Goal: Find specific page/section: Find specific page/section

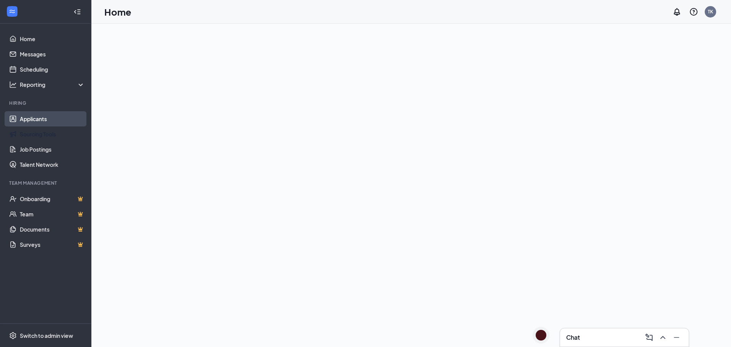
click at [59, 118] on link "Applicants" at bounding box center [52, 118] width 65 height 15
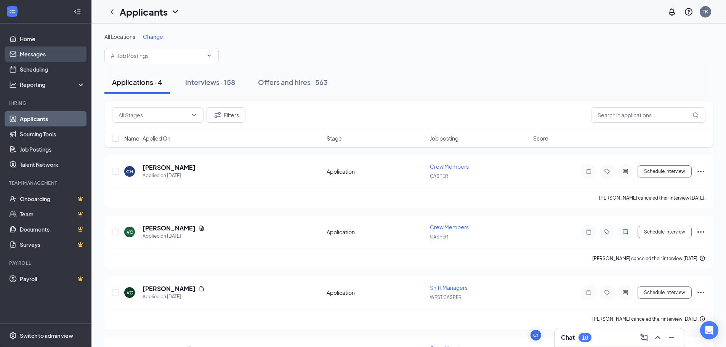
click at [46, 54] on link "Messages" at bounding box center [52, 53] width 65 height 15
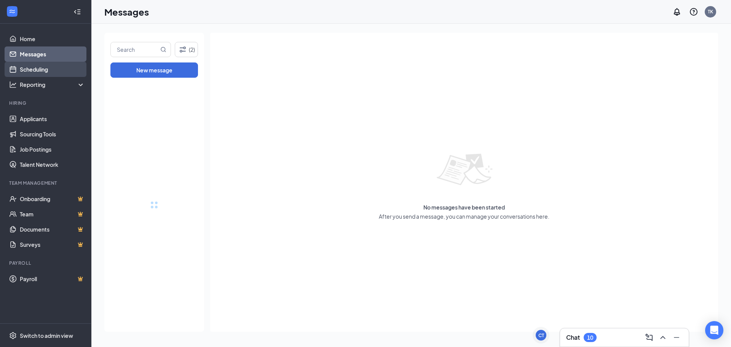
click at [47, 71] on link "Scheduling" at bounding box center [52, 69] width 65 height 15
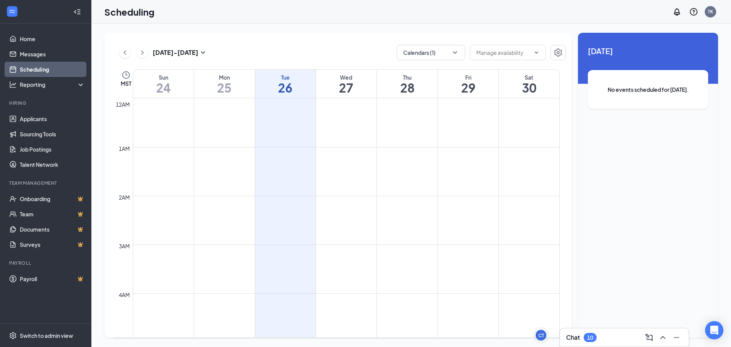
scroll to position [375, 0]
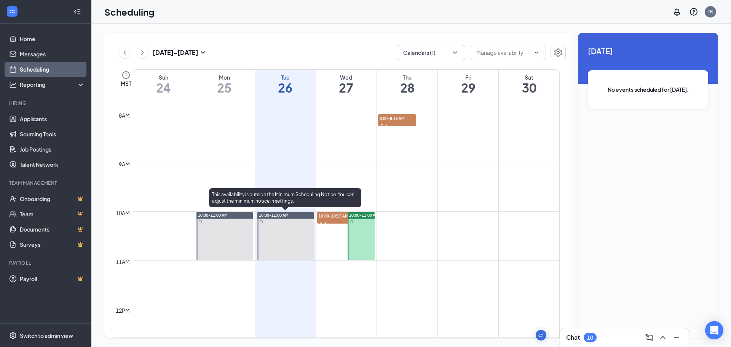
click at [282, 214] on span "10:00-11:00 AM" at bounding box center [274, 215] width 30 height 5
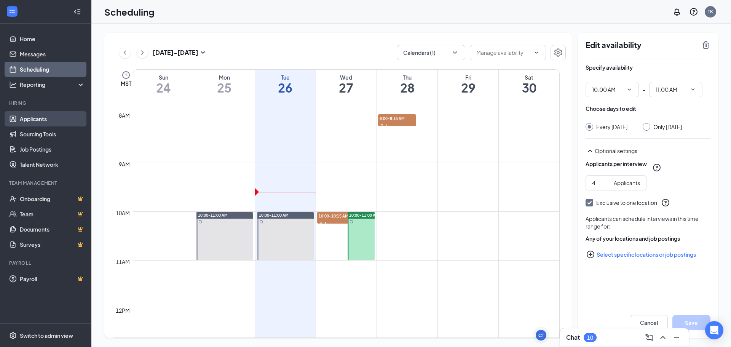
click at [30, 116] on link "Applicants" at bounding box center [52, 118] width 65 height 15
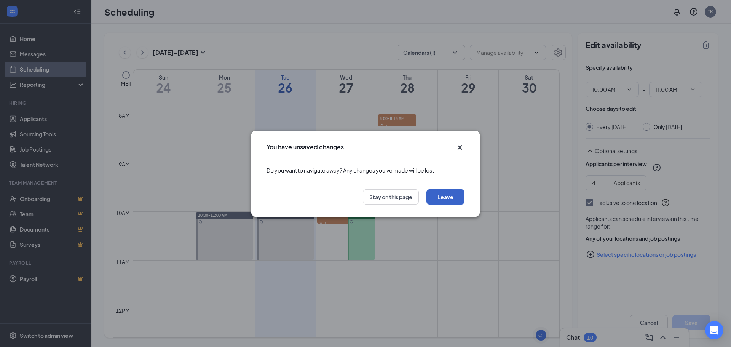
click at [430, 197] on button "Leave" at bounding box center [446, 196] width 38 height 15
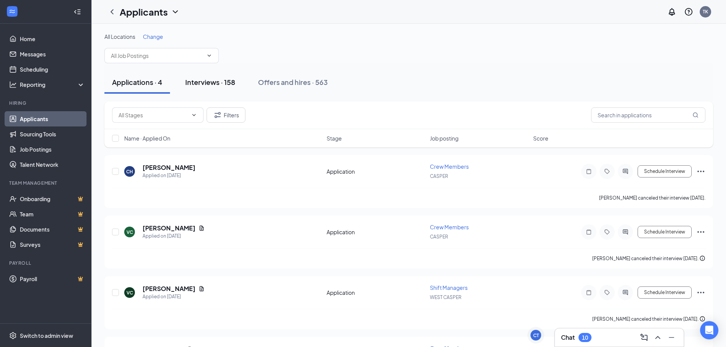
click at [207, 83] on div "Interviews · 158" at bounding box center [210, 82] width 50 height 10
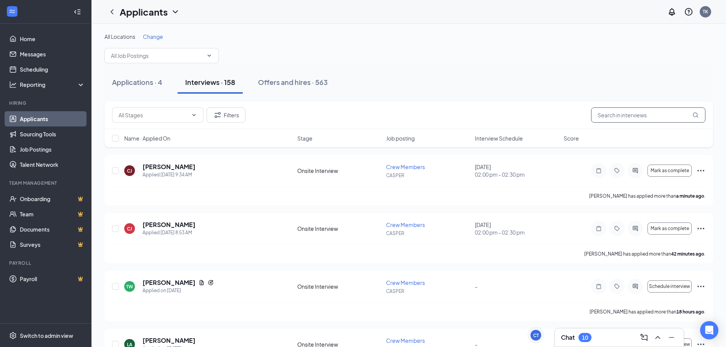
click at [631, 115] on input "text" at bounding box center [648, 114] width 114 height 15
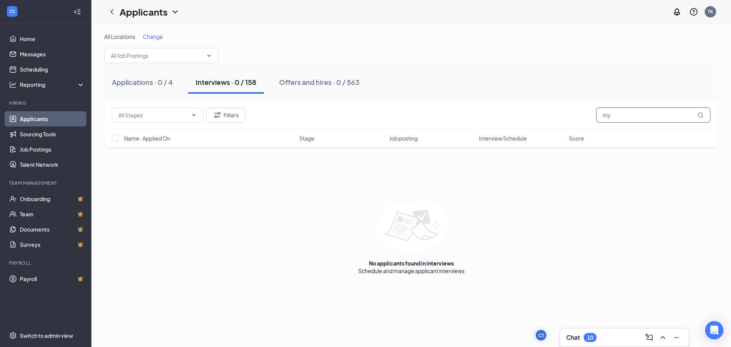
type input "m"
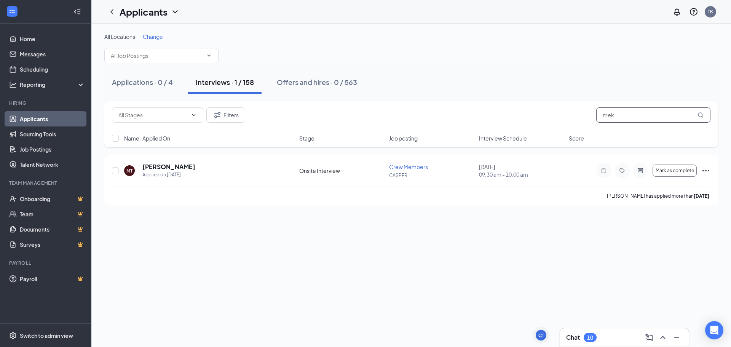
type input "mek"
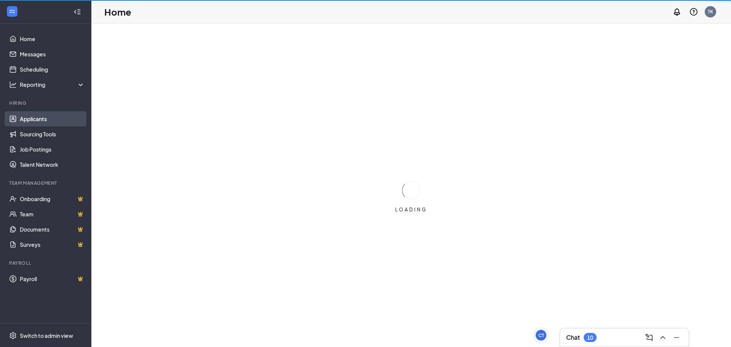
click at [59, 120] on link "Applicants" at bounding box center [52, 118] width 65 height 15
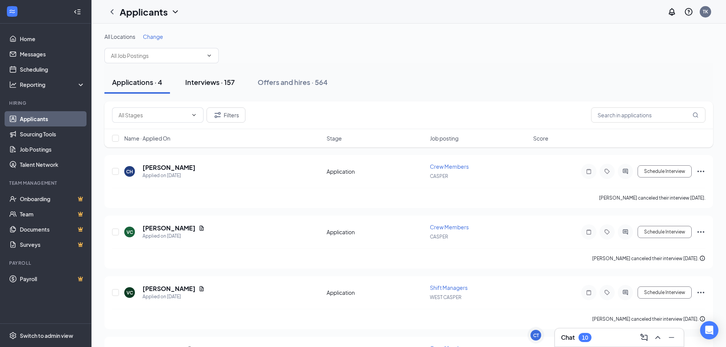
click at [219, 78] on div "Interviews · 157" at bounding box center [210, 82] width 50 height 10
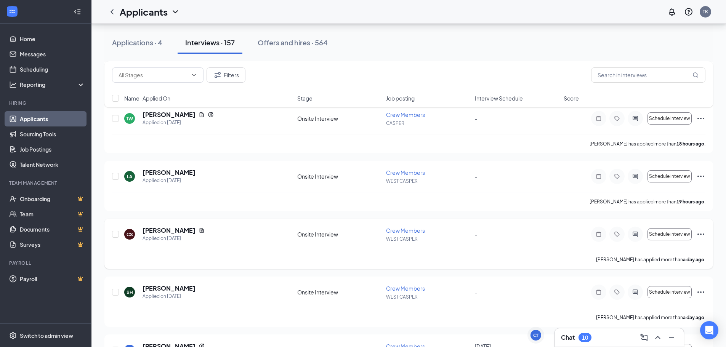
scroll to position [114, 0]
